Goal: Task Accomplishment & Management: Complete application form

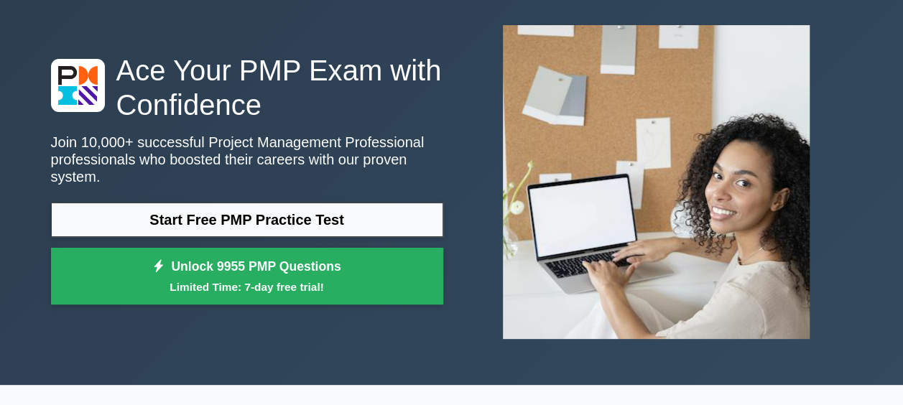
scroll to position [68, 0]
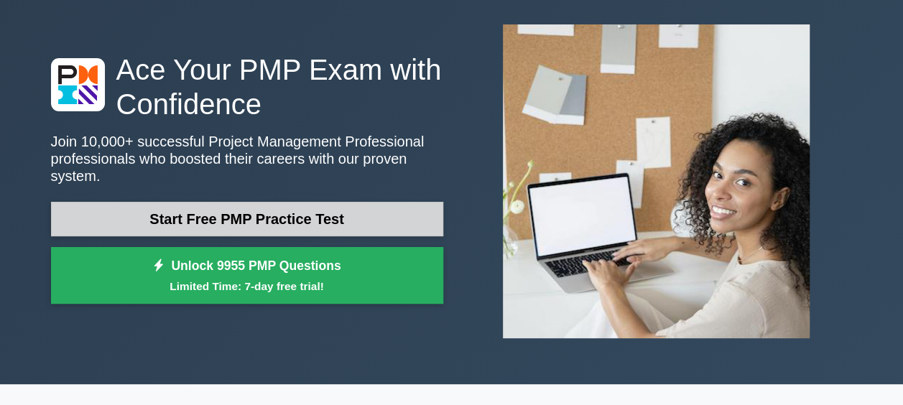
click at [378, 204] on link "Start Free PMP Practice Test" at bounding box center [247, 219] width 392 height 34
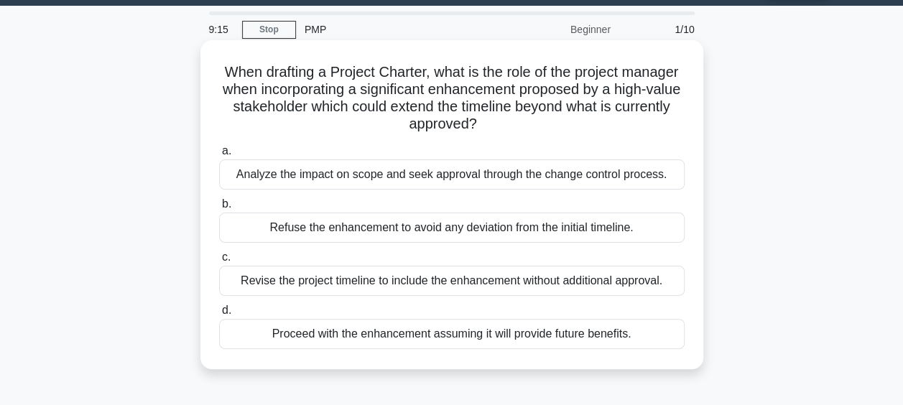
scroll to position [47, 0]
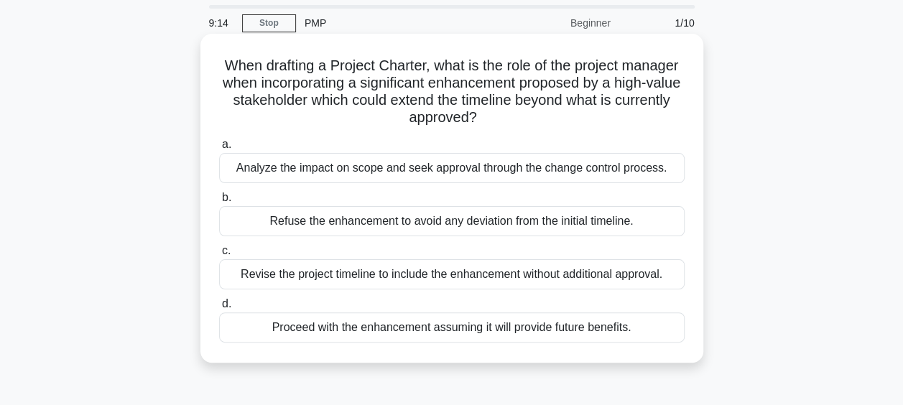
click at [441, 170] on div "Analyze the impact on scope and seek approval through the change control proces…" at bounding box center [451, 168] width 465 height 30
click at [219, 149] on input "a. Analyze the impact on scope and seek approval through the change control pro…" at bounding box center [219, 144] width 0 height 9
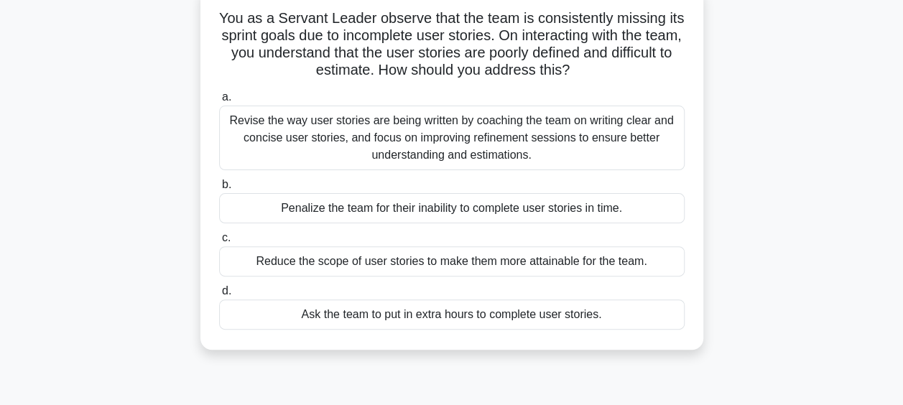
scroll to position [81, 0]
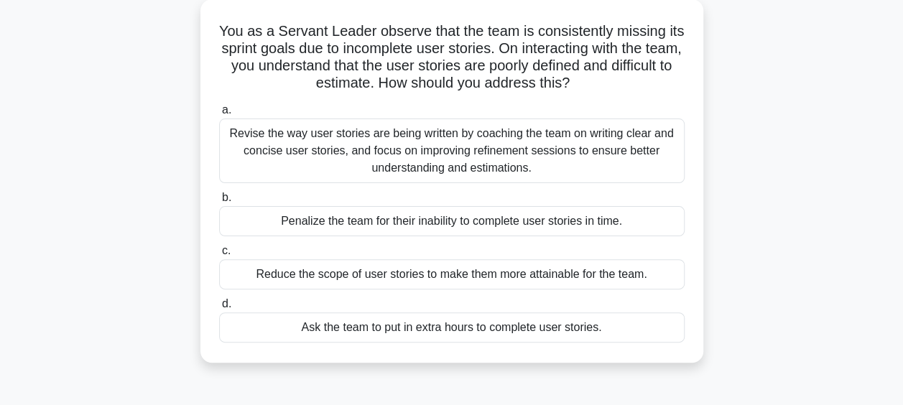
click at [425, 164] on div "Revise the way user stories are being written by coaching the team on writing c…" at bounding box center [451, 151] width 465 height 65
click at [219, 115] on input "a. Revise the way user stories are being written by coaching the team on writin…" at bounding box center [219, 110] width 0 height 9
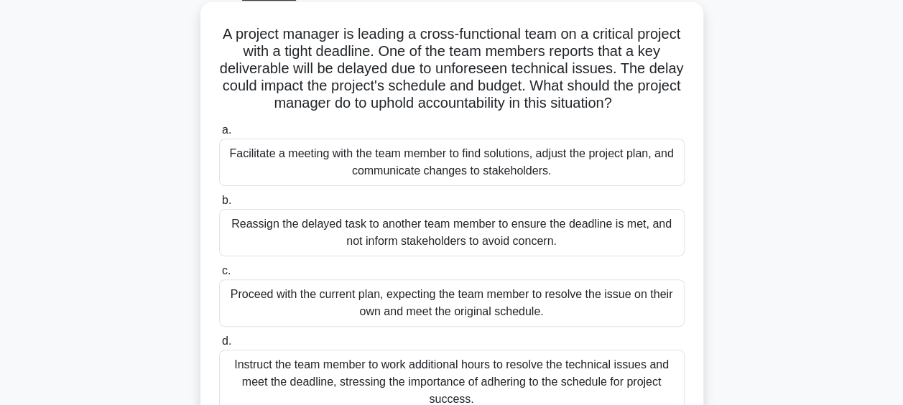
scroll to position [72, 0]
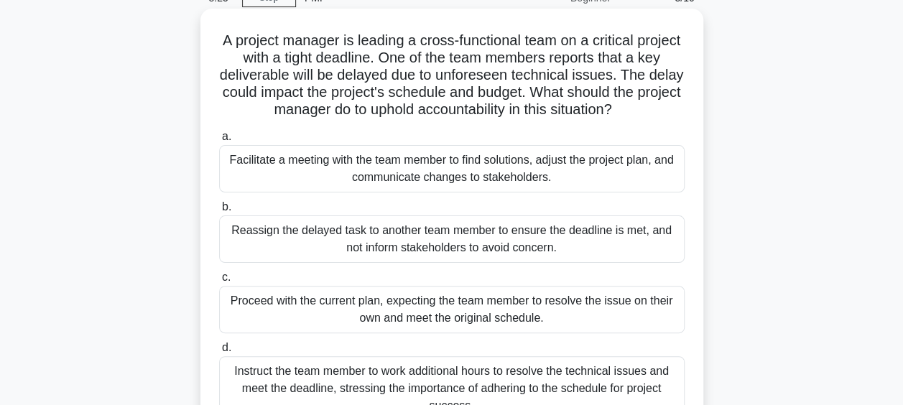
click at [376, 163] on div "Facilitate a meeting with the team member to find solutions, adjust the project…" at bounding box center [451, 168] width 465 height 47
click at [219, 141] on input "a. Facilitate a meeting with the team member to find solutions, adjust the proj…" at bounding box center [219, 136] width 0 height 9
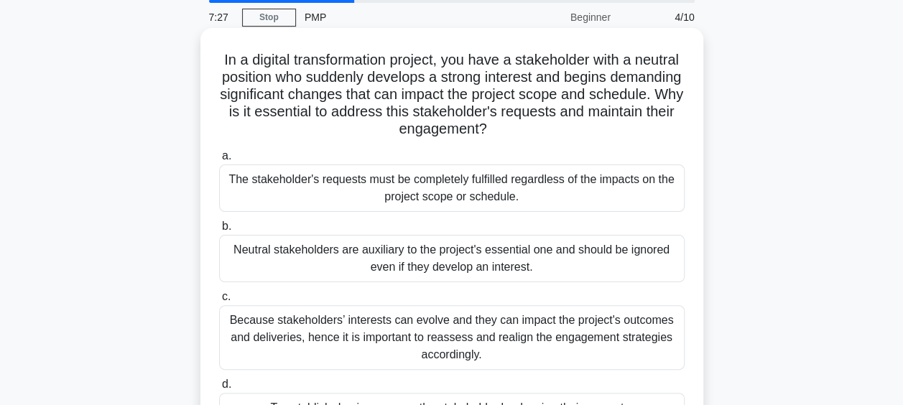
scroll to position [52, 0]
click at [475, 338] on div "Because stakeholders’ interests can evolve and they can impact the project's ou…" at bounding box center [451, 338] width 465 height 65
click at [219, 302] on input "c. Because stakeholders’ interests can evolve and they can impact the project's…" at bounding box center [219, 297] width 0 height 9
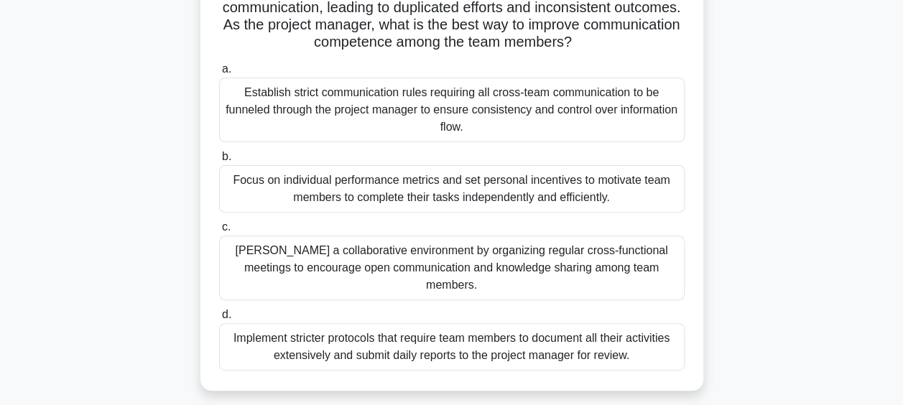
scroll to position [144, 0]
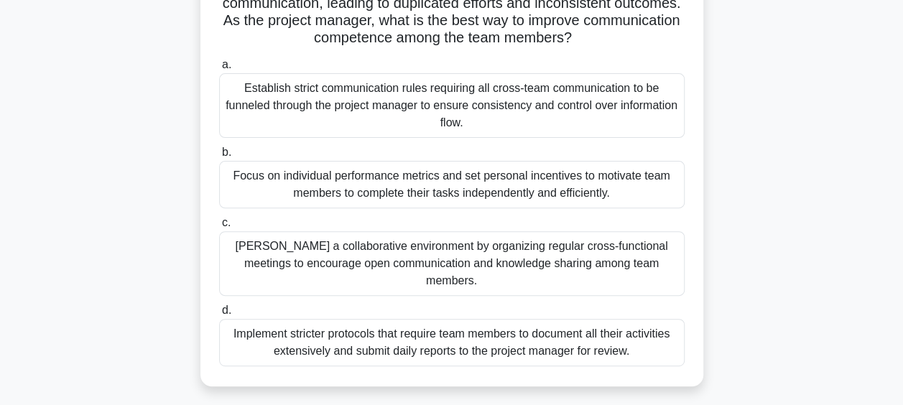
click at [468, 261] on div "Foster a collaborative environment by organizing regular cross-functional meeti…" at bounding box center [451, 263] width 465 height 65
click at [219, 228] on input "c. Foster a collaborative environment by organizing regular cross-functional me…" at bounding box center [219, 222] width 0 height 9
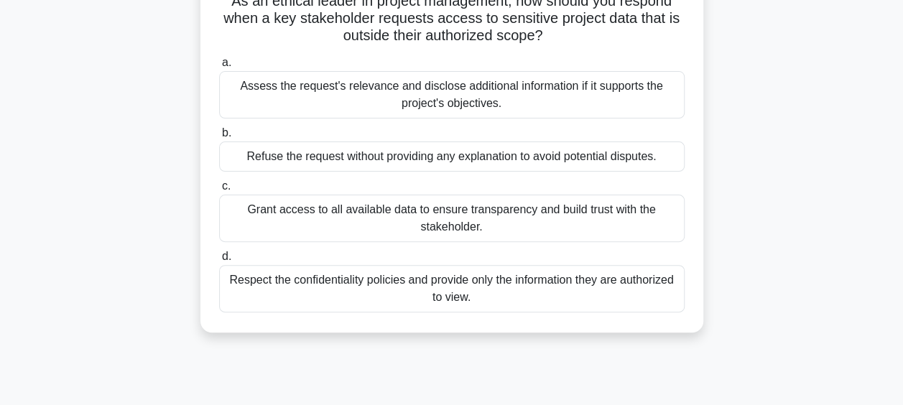
scroll to position [112, 0]
click at [549, 296] on div "Respect the confidentiality policies and provide only the information they are …" at bounding box center [451, 287] width 465 height 47
click at [219, 261] on input "d. Respect the confidentiality policies and provide only the information they a…" at bounding box center [219, 255] width 0 height 9
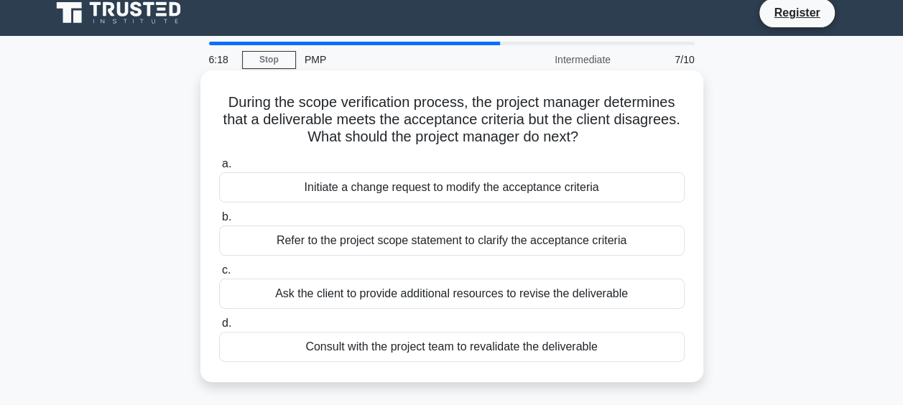
scroll to position [11, 0]
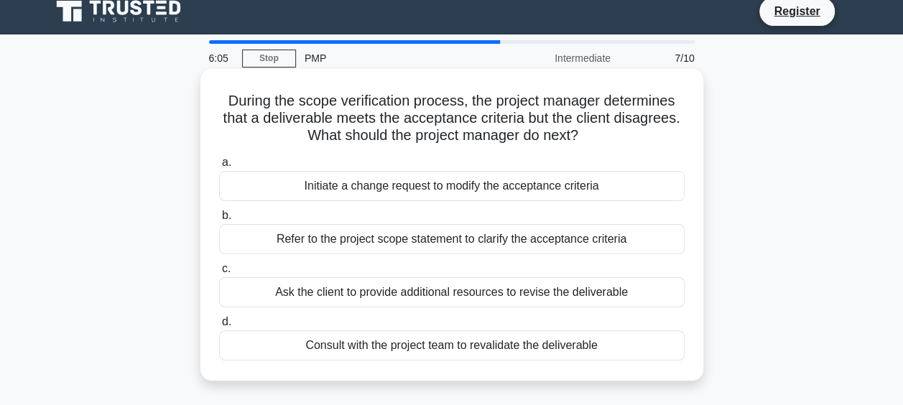
click at [527, 238] on div "Refer to the project scope statement to clarify the acceptance criteria" at bounding box center [451, 239] width 465 height 30
click at [219, 221] on input "b. Refer to the project scope statement to clarify the acceptance criteria" at bounding box center [219, 215] width 0 height 9
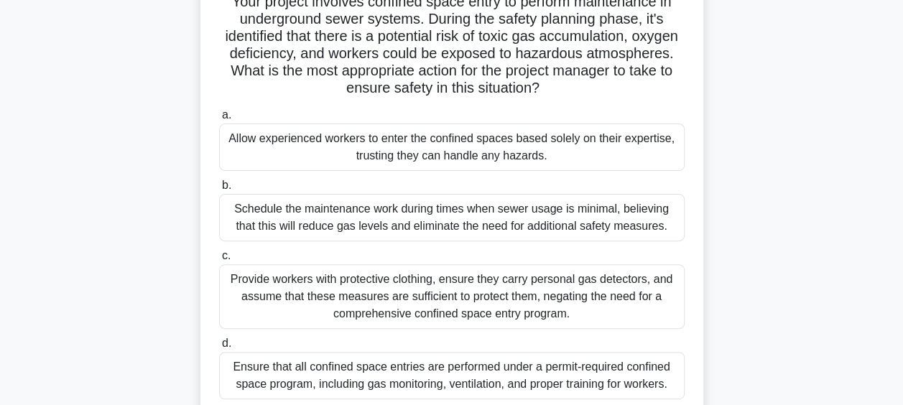
scroll to position [132, 0]
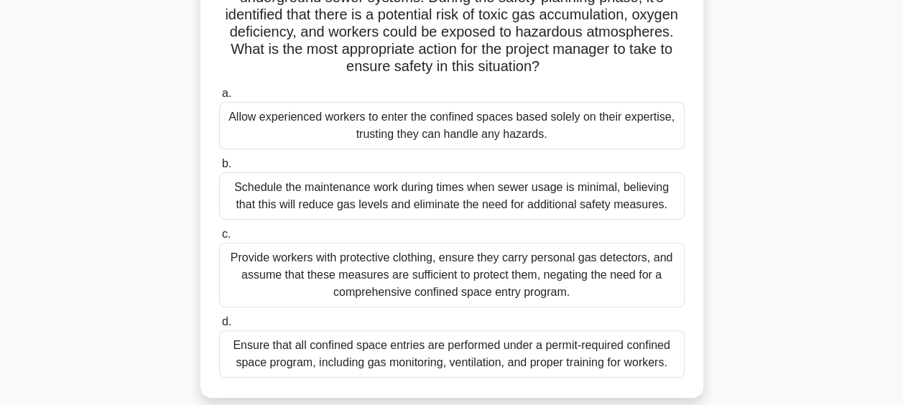
click at [533, 349] on div "Ensure that all confined space entries are performed under a permit-required co…" at bounding box center [451, 353] width 465 height 47
click at [219, 327] on input "d. Ensure that all confined space entries are performed under a permit-required…" at bounding box center [219, 321] width 0 height 9
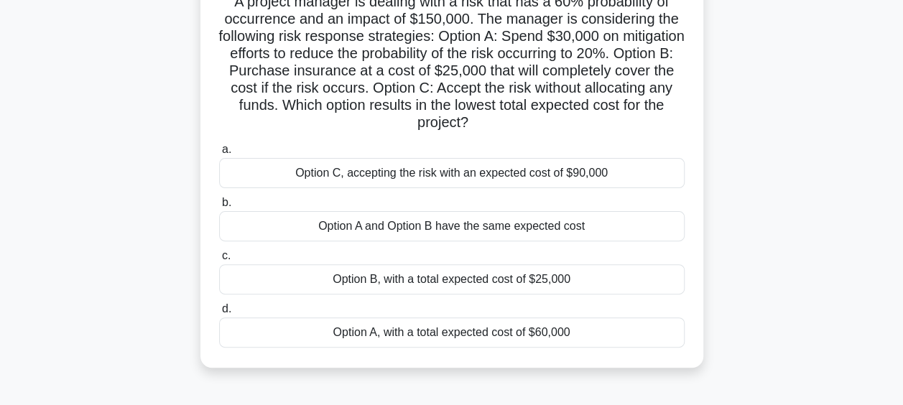
scroll to position [122, 0]
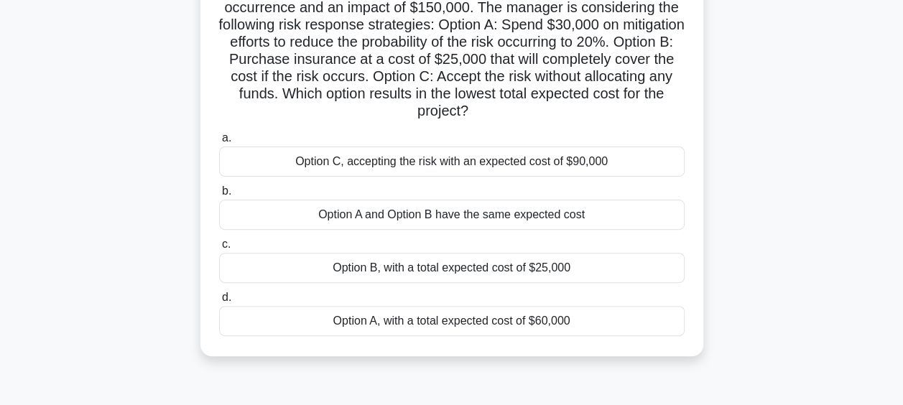
click at [468, 266] on div "Option B, with a total expected cost of $25,000" at bounding box center [451, 268] width 465 height 30
click at [219, 249] on input "c. Option B, with a total expected cost of $25,000" at bounding box center [219, 244] width 0 height 9
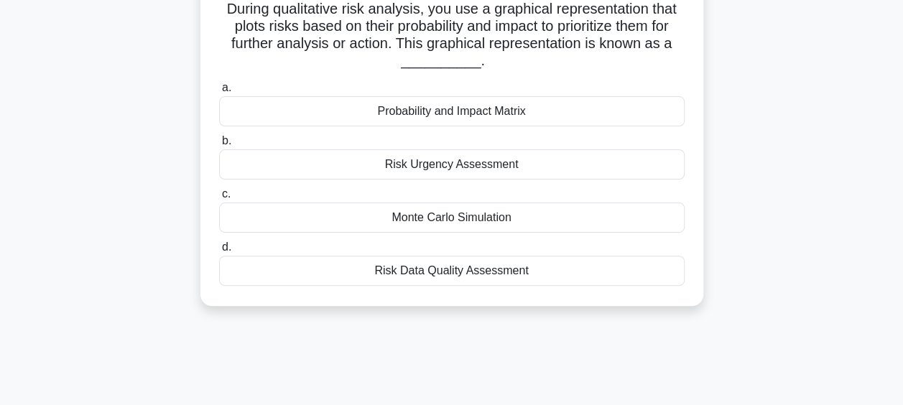
scroll to position [106, 0]
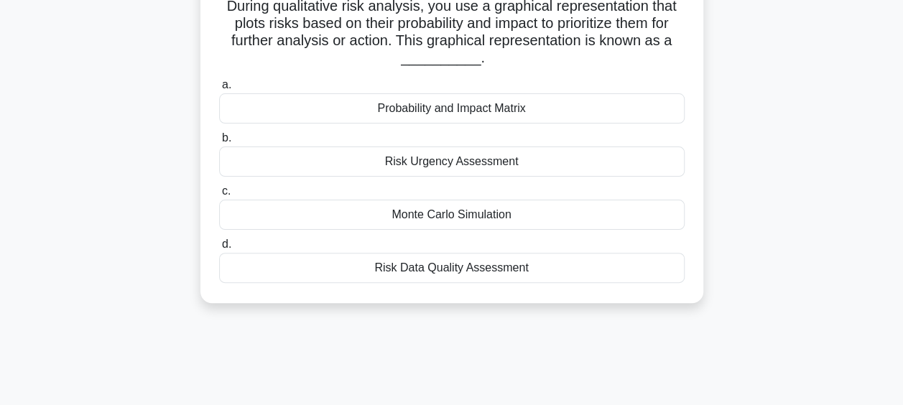
click at [468, 267] on div "Risk Data Quality Assessment" at bounding box center [451, 268] width 465 height 30
click at [219, 249] on input "d. Risk Data Quality Assessment" at bounding box center [219, 244] width 0 height 9
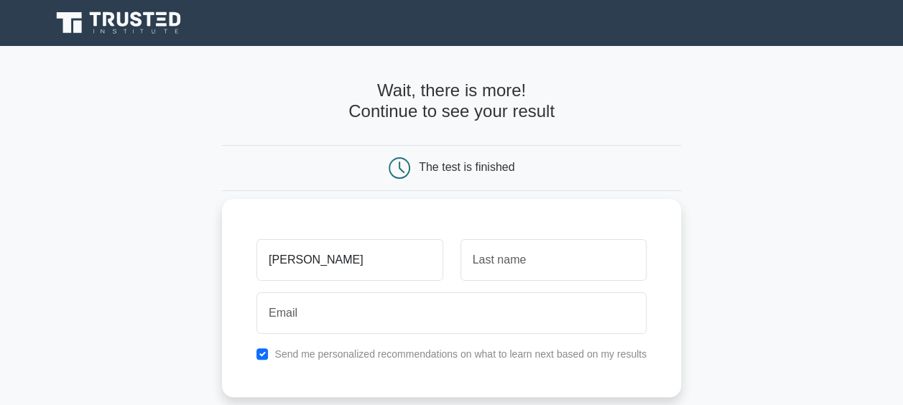
type input "Prosenjit"
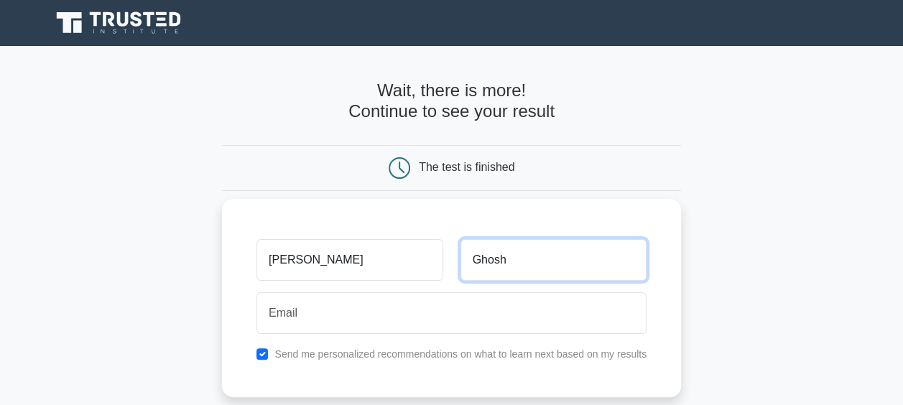
type input "Ghosh"
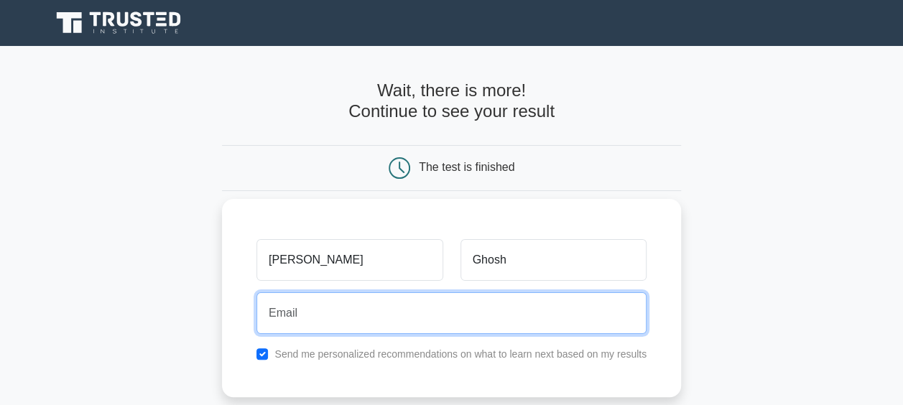
click at [416, 323] on input "email" at bounding box center [451, 313] width 390 height 42
type input "c"
type input "userghosh@gmail.com"
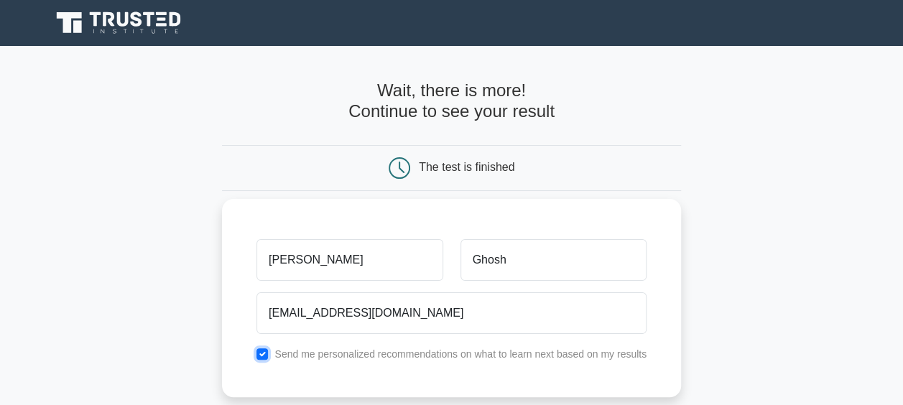
click at [262, 353] on input "checkbox" at bounding box center [261, 353] width 11 height 11
checkbox input "false"
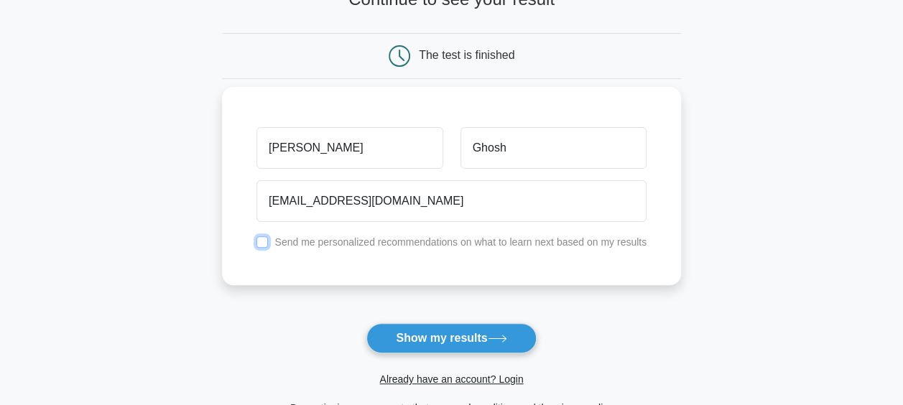
scroll to position [119, 0]
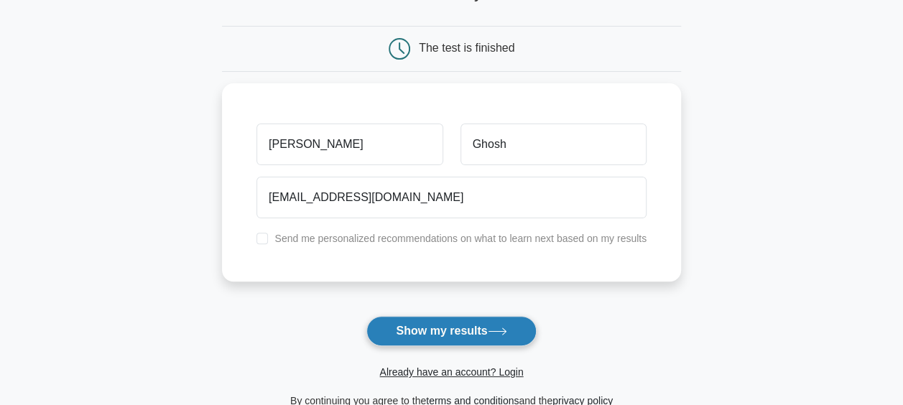
click at [419, 324] on button "Show my results" at bounding box center [451, 331] width 170 height 30
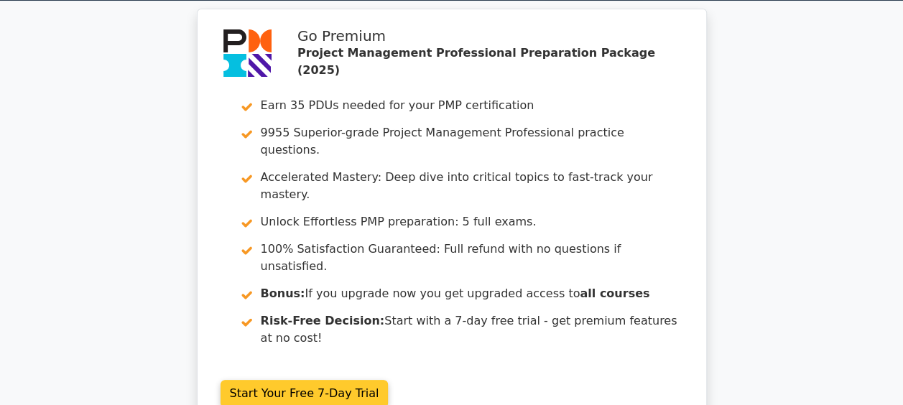
scroll to position [47, 0]
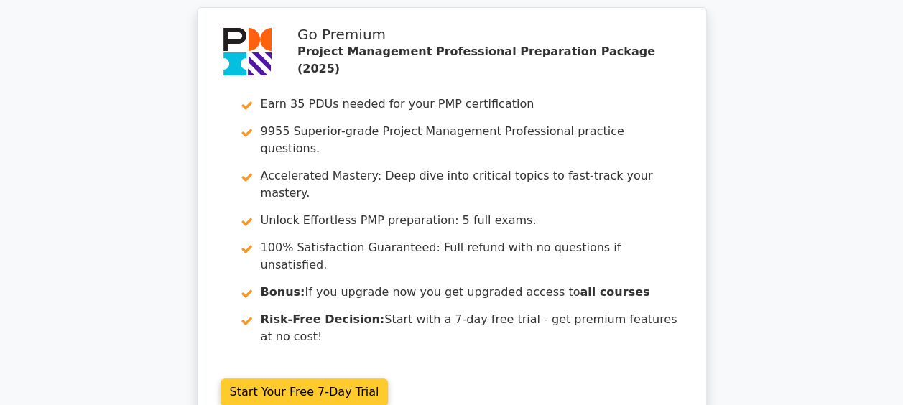
click at [358, 379] on link "Start Your Free 7-Day Trial" at bounding box center [305, 392] width 168 height 27
